Goal: Information Seeking & Learning: Learn about a topic

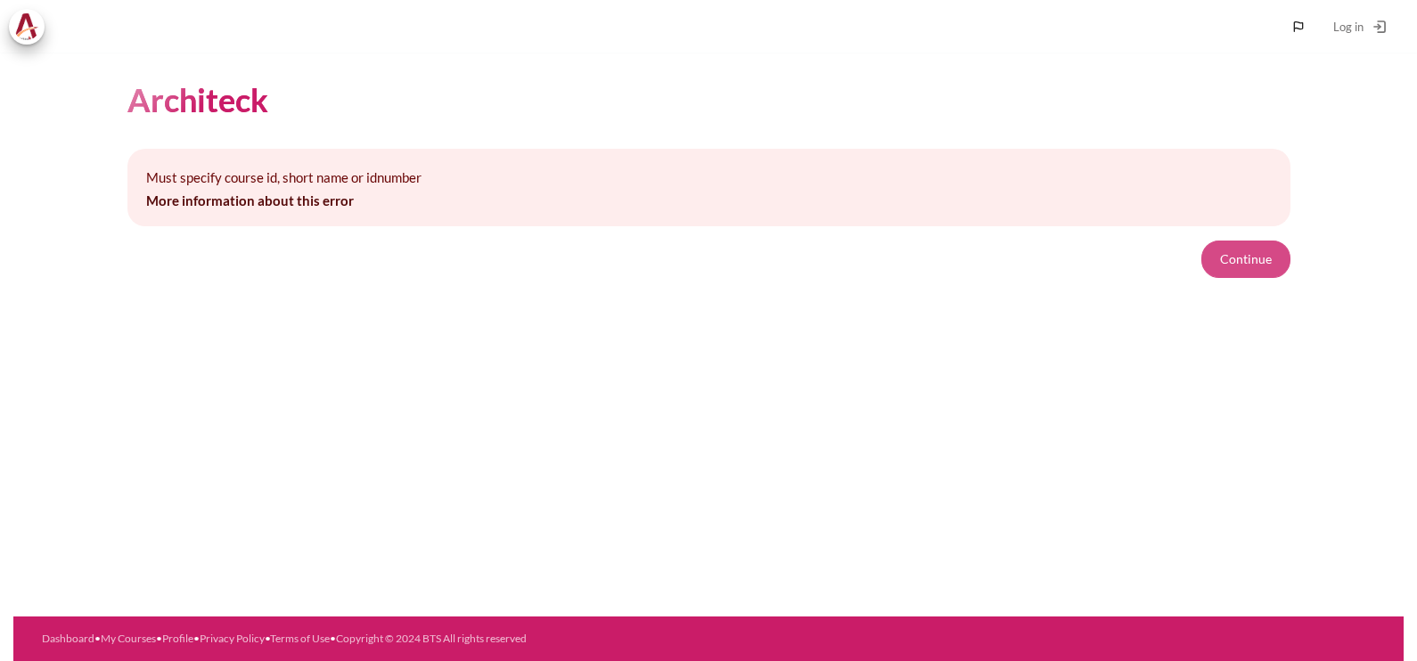
click at [1245, 258] on button "Continue" at bounding box center [1245, 259] width 89 height 37
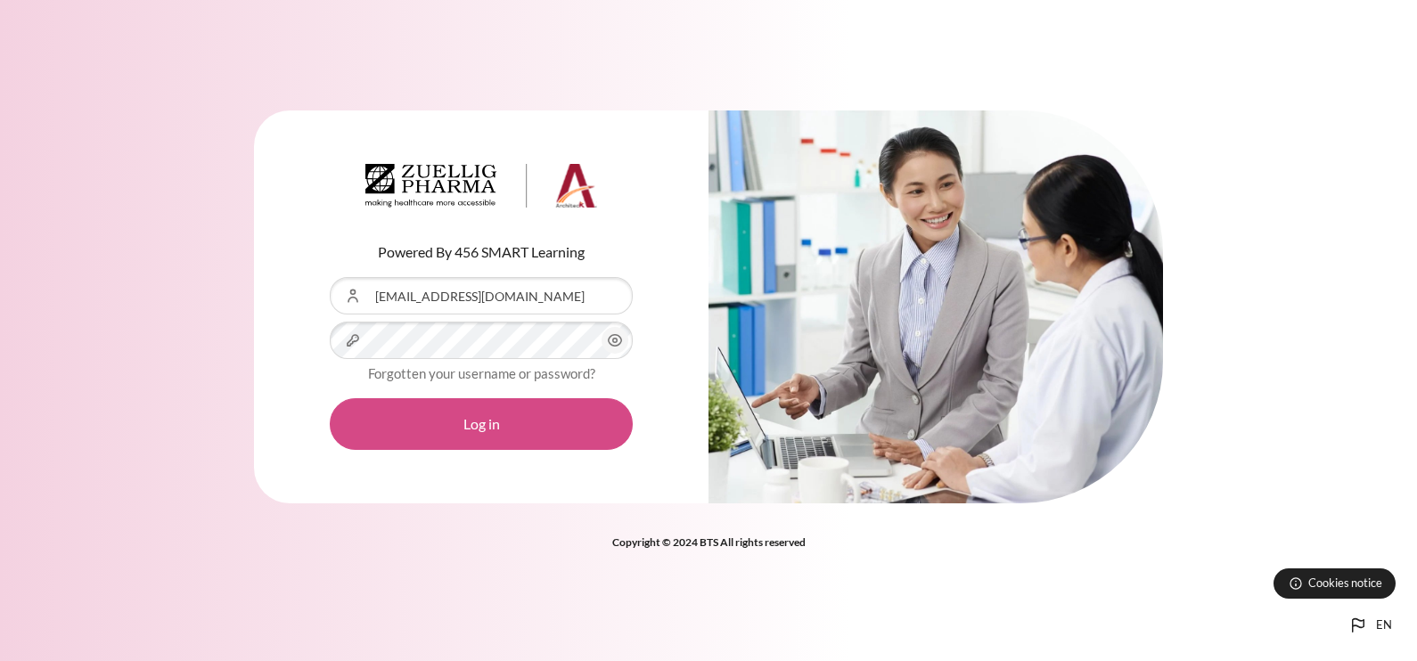
click at [501, 427] on button "Log in" at bounding box center [481, 424] width 303 height 52
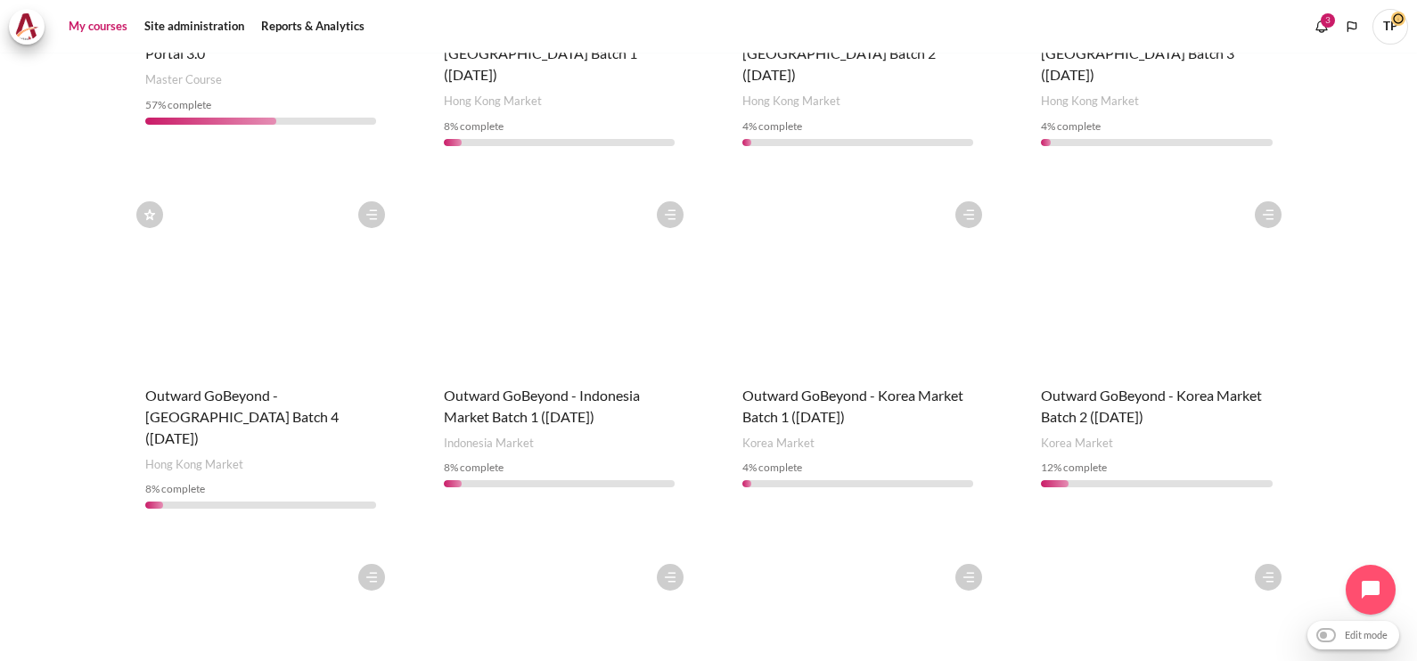
scroll to position [557, 0]
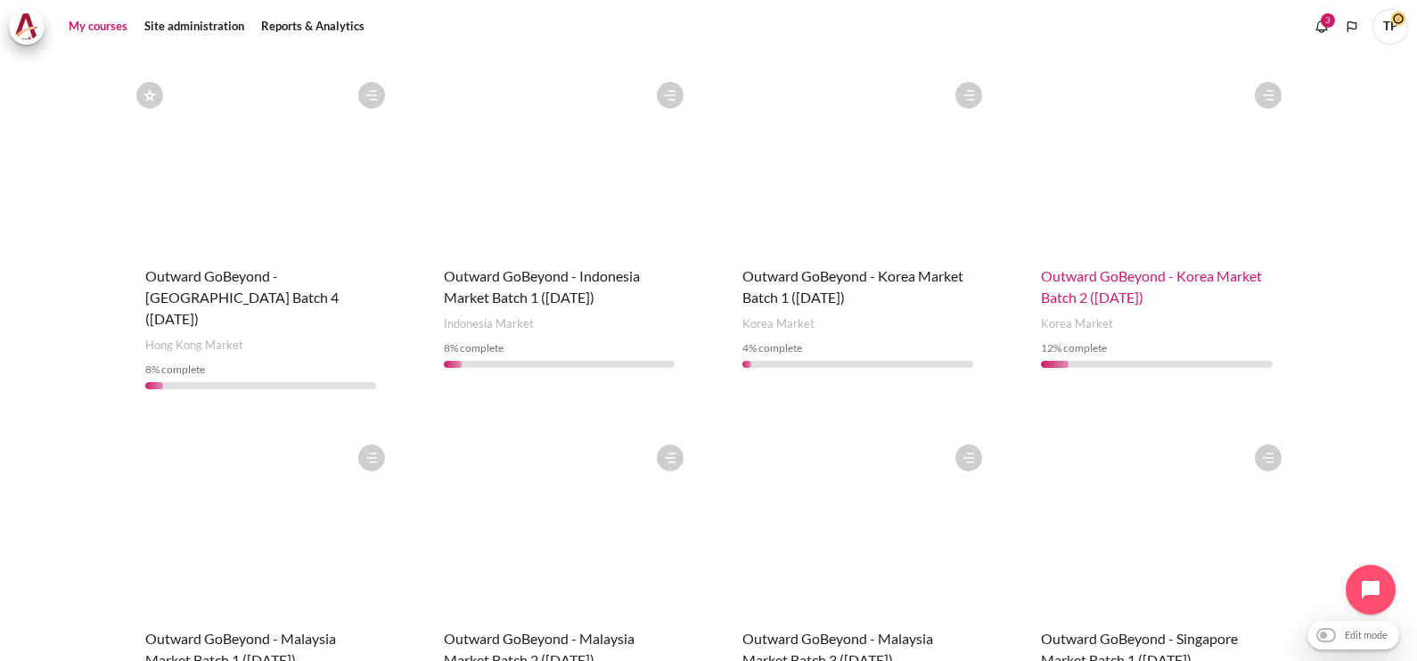
click at [1105, 272] on span "Outward GoBeyond - Korea Market Batch 2 ([DATE])" at bounding box center [1151, 286] width 221 height 38
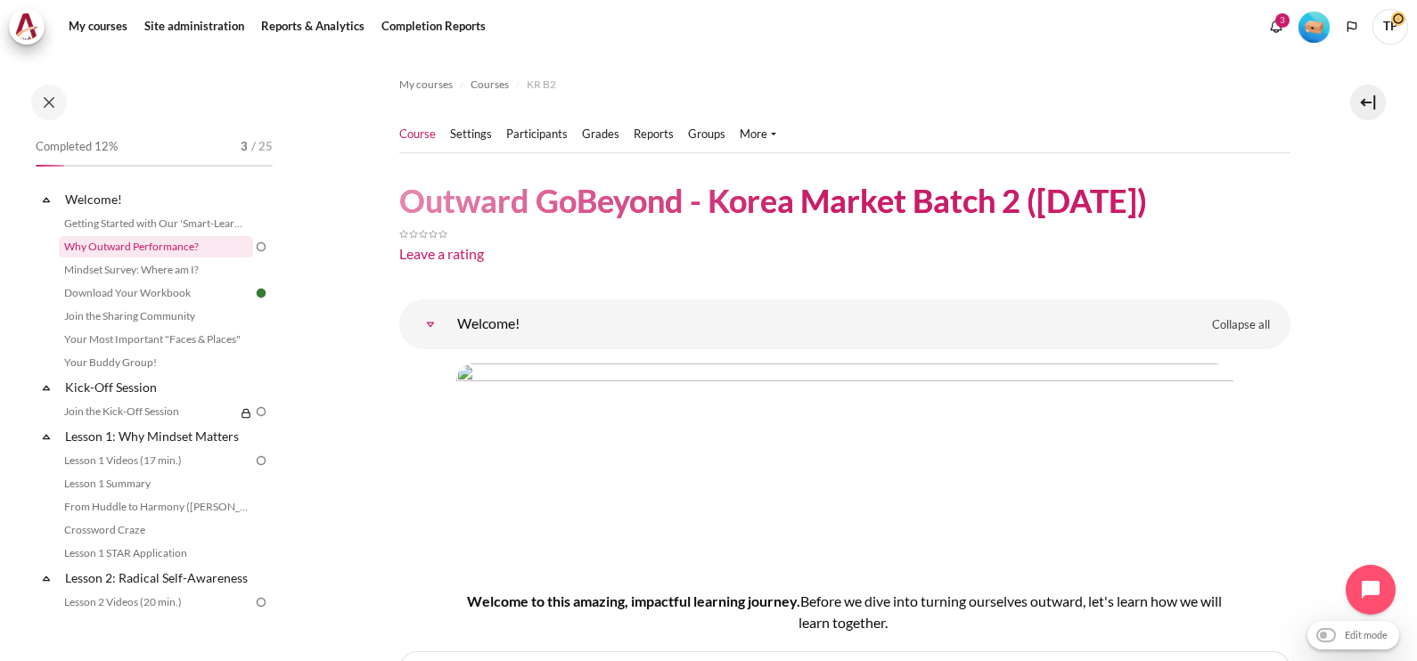
click at [87, 245] on link "Why Outward Performance?" at bounding box center [156, 246] width 194 height 21
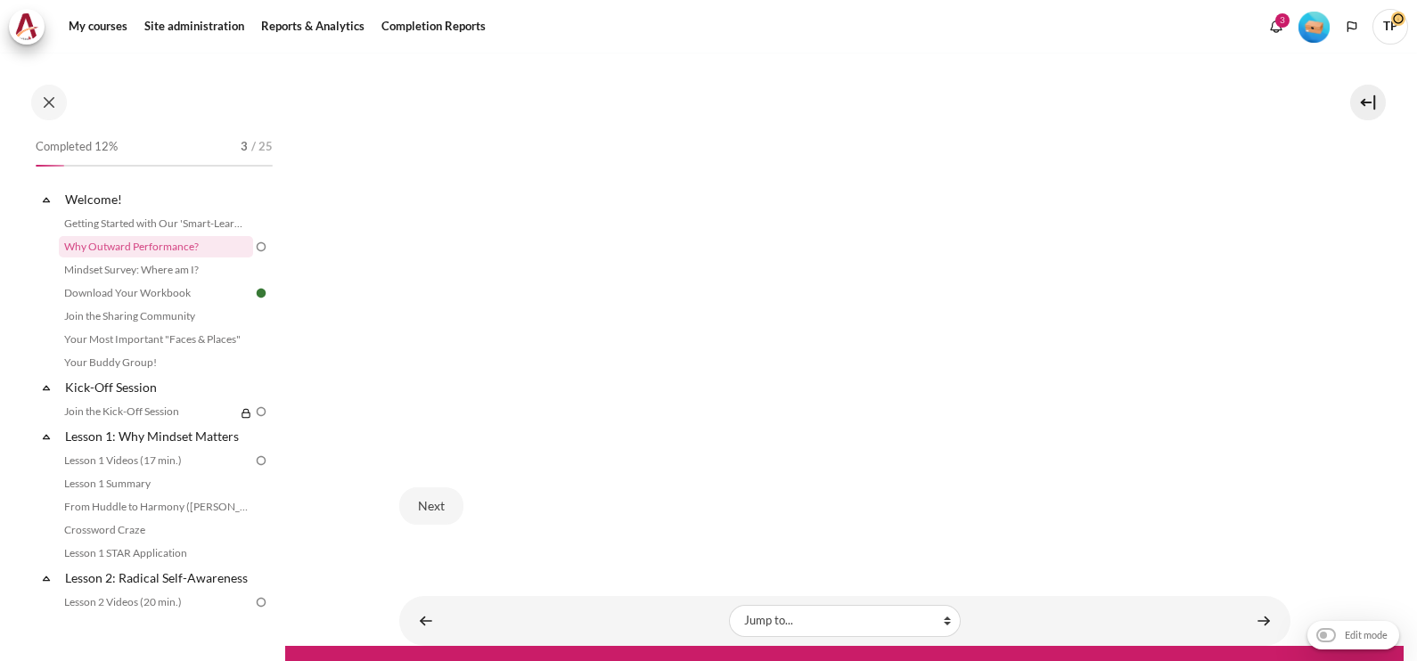
scroll to position [711, 0]
